Goal: Book appointment/travel/reservation

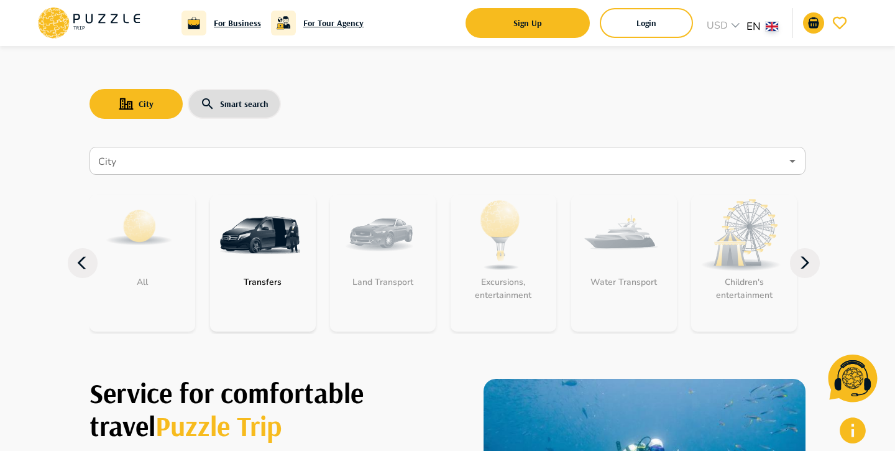
click at [480, 169] on input "City" at bounding box center [439, 161] width 686 height 24
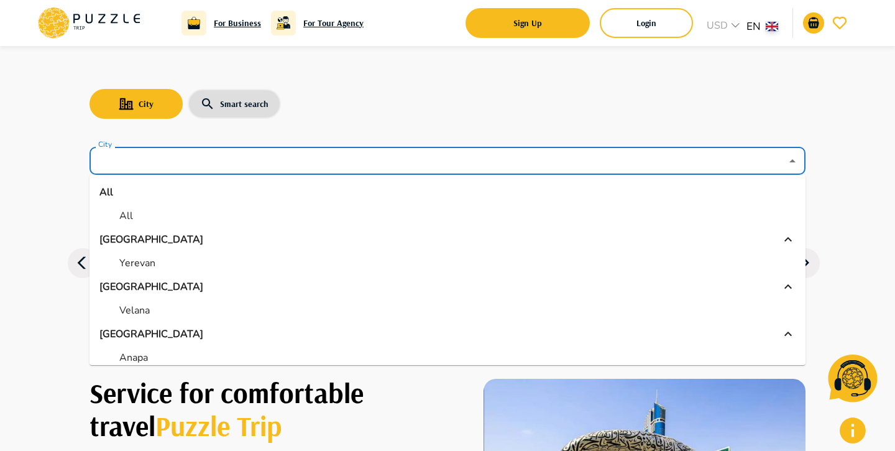
click at [265, 256] on li "Yerevan" at bounding box center [448, 263] width 716 height 22
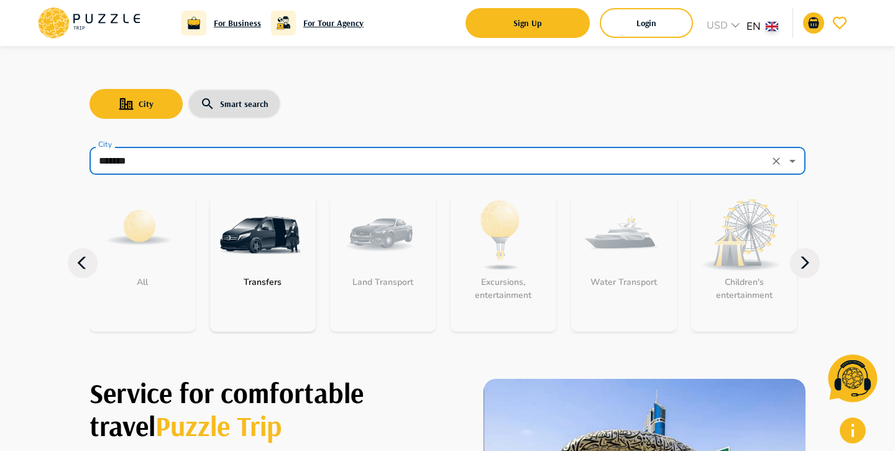
type input "*******"
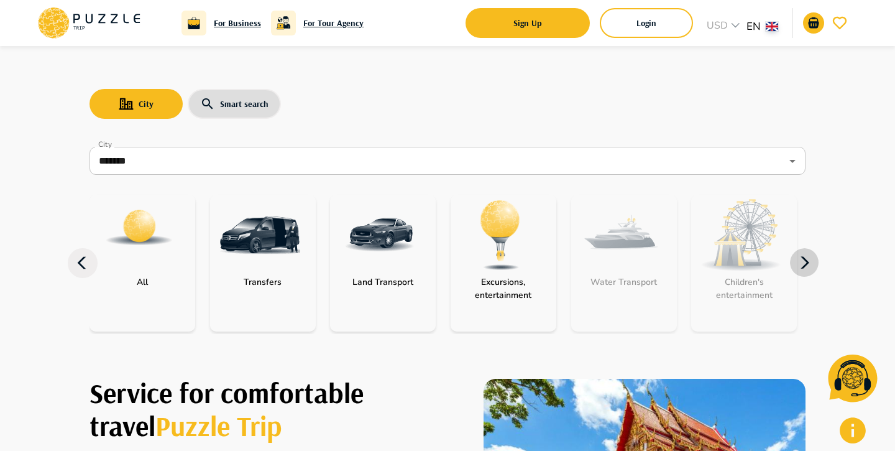
click at [809, 263] on icon "button" at bounding box center [805, 263] width 30 height 30
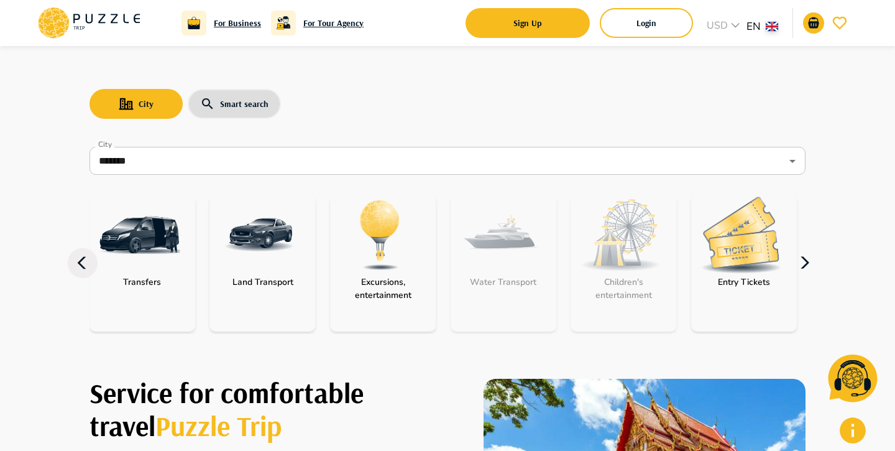
click at [803, 261] on icon "button" at bounding box center [805, 263] width 30 height 30
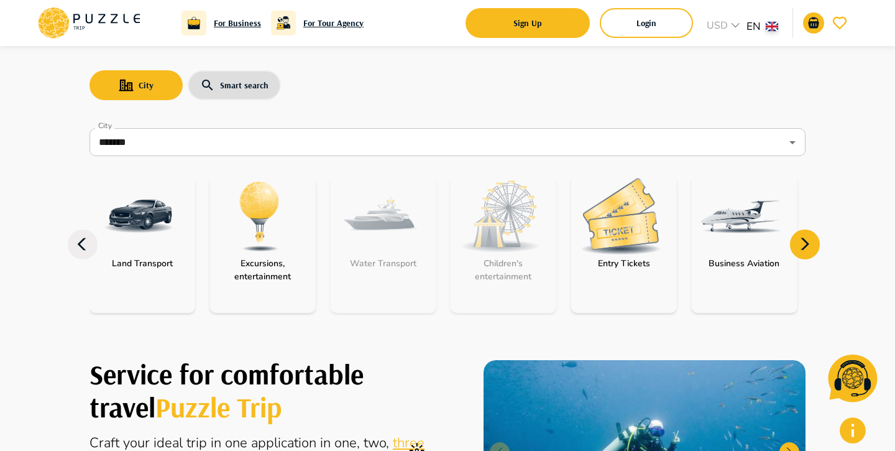
scroll to position [18, 0]
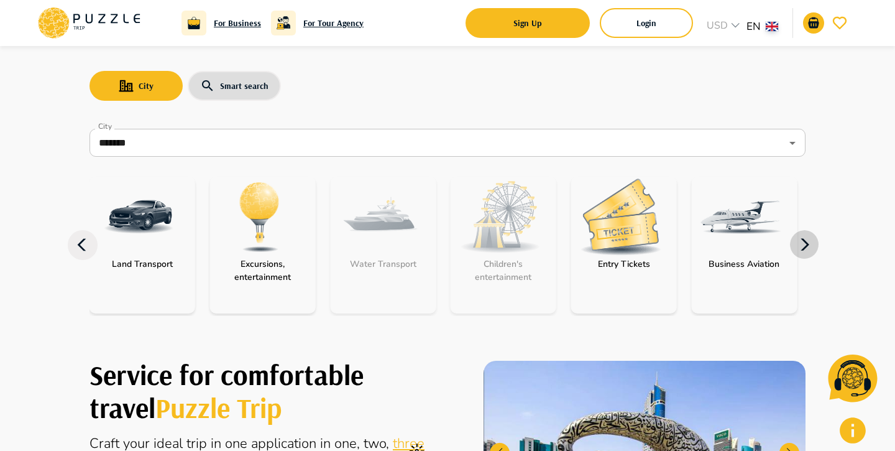
click at [795, 244] on icon "button" at bounding box center [805, 245] width 30 height 30
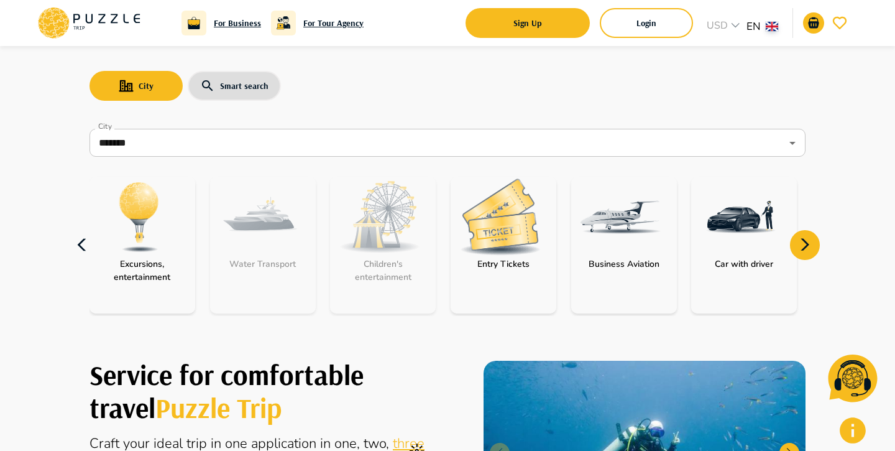
click at [78, 241] on icon "button" at bounding box center [83, 245] width 30 height 30
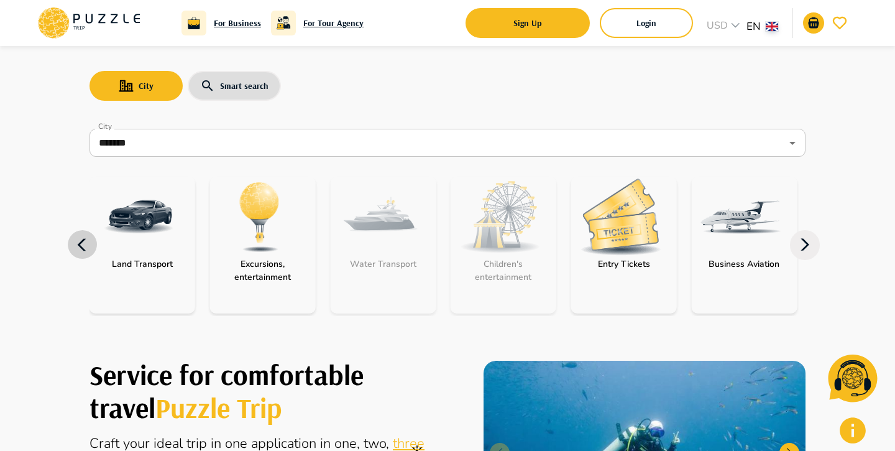
click at [76, 240] on icon "button" at bounding box center [83, 245] width 30 height 30
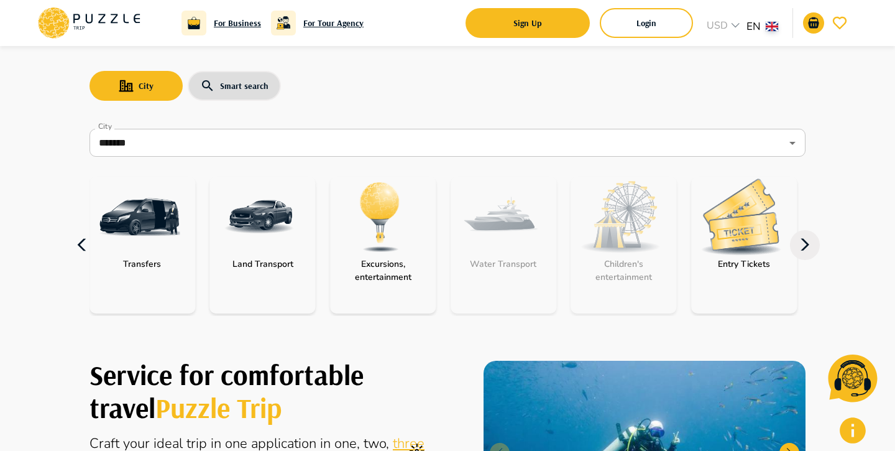
click at [75, 240] on icon "button" at bounding box center [83, 245] width 30 height 30
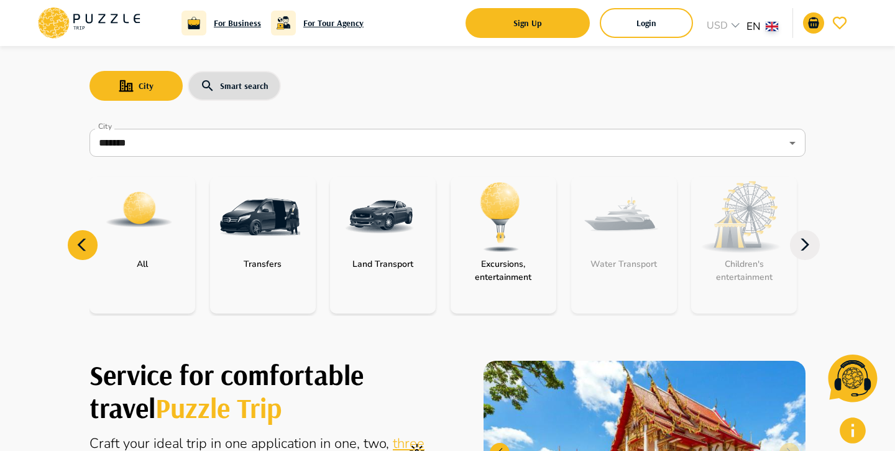
click at [154, 237] on img "category-all" at bounding box center [139, 210] width 70 height 70
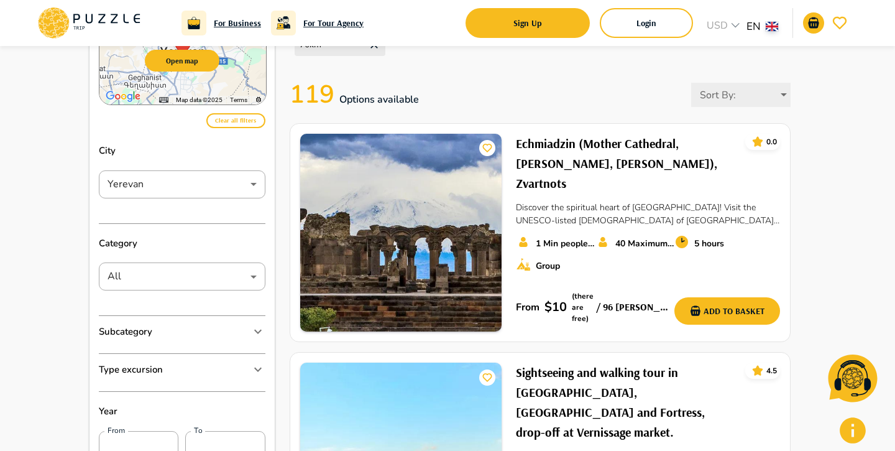
scroll to position [142, 0]
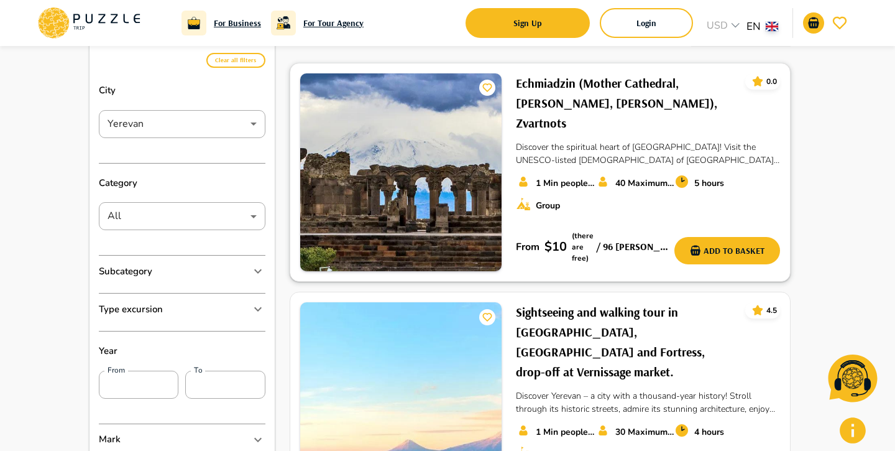
click at [566, 92] on h6 "Echmiadzin (Mother Cathedral, Hripsime, Gayane), Zvartnots" at bounding box center [625, 103] width 219 height 60
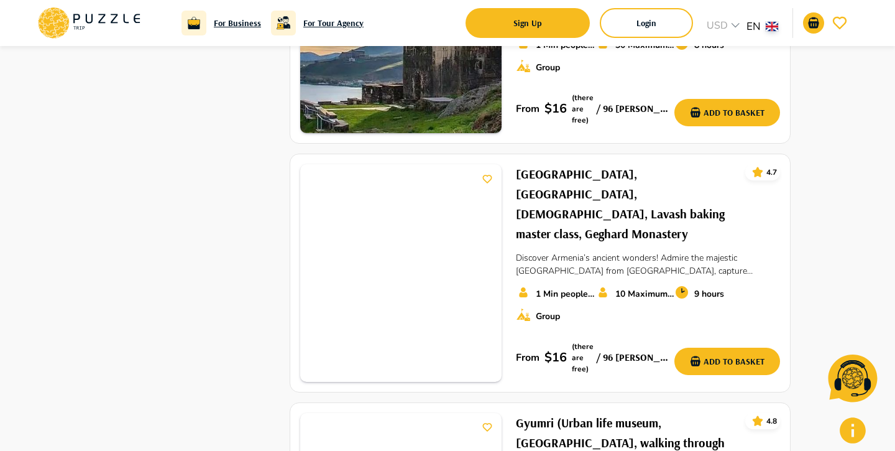
scroll to position [1651, 0]
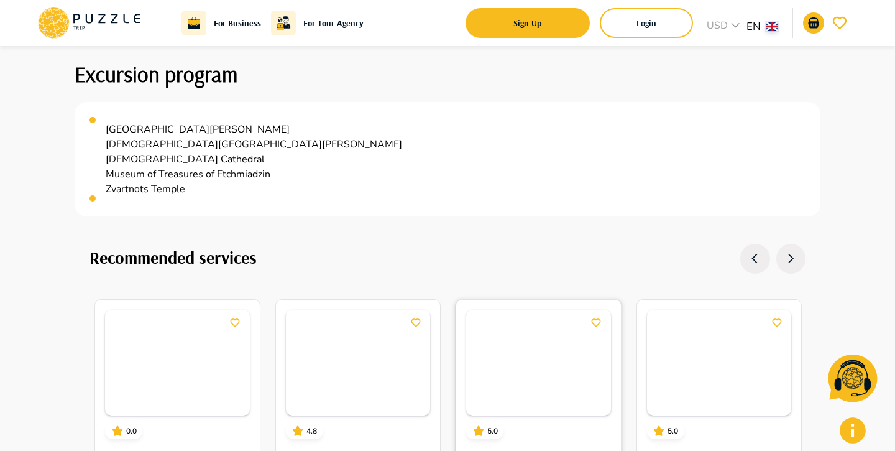
scroll to position [1481, 0]
